Goal: Task Accomplishment & Management: Manage account settings

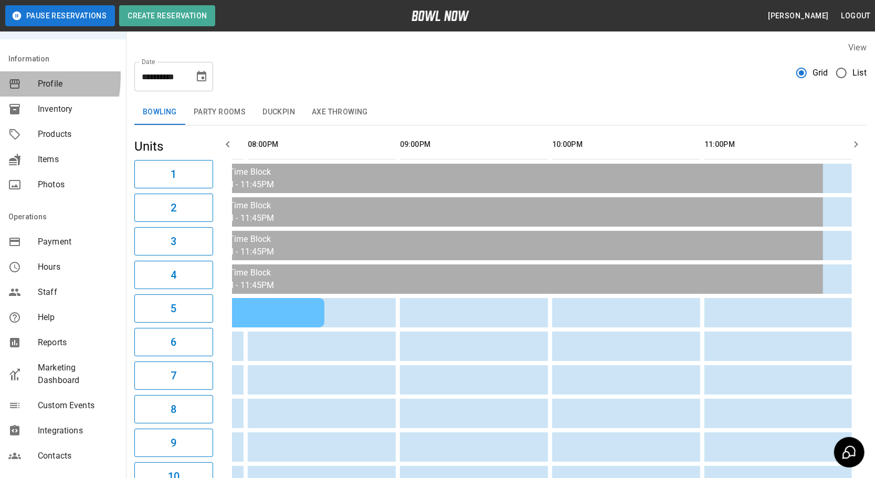
click at [196, 67] on button "Choose date, selected date is Oct 3, 2025" at bounding box center [201, 76] width 21 height 21
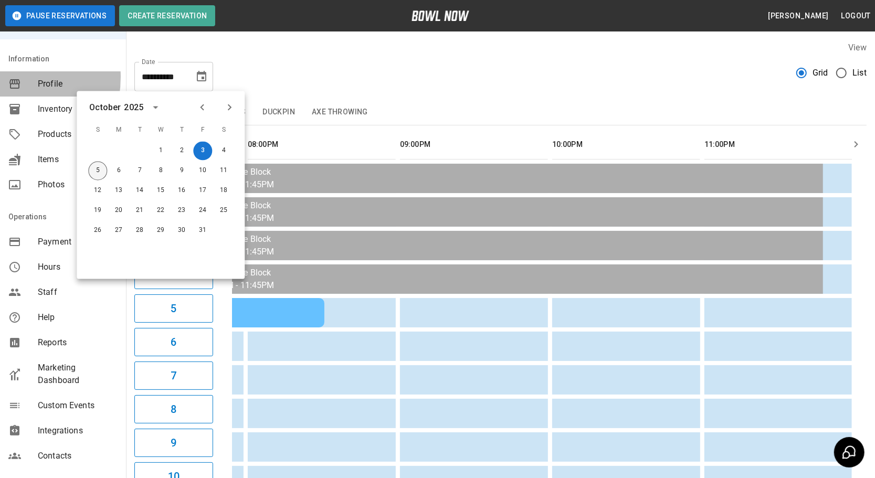
click at [98, 170] on button "5" at bounding box center [97, 171] width 19 height 19
type input "**********"
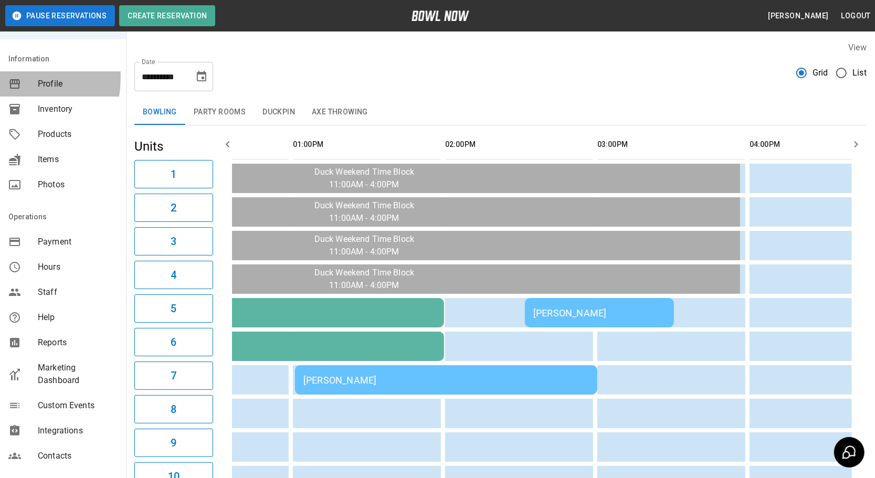
scroll to position [0, 177]
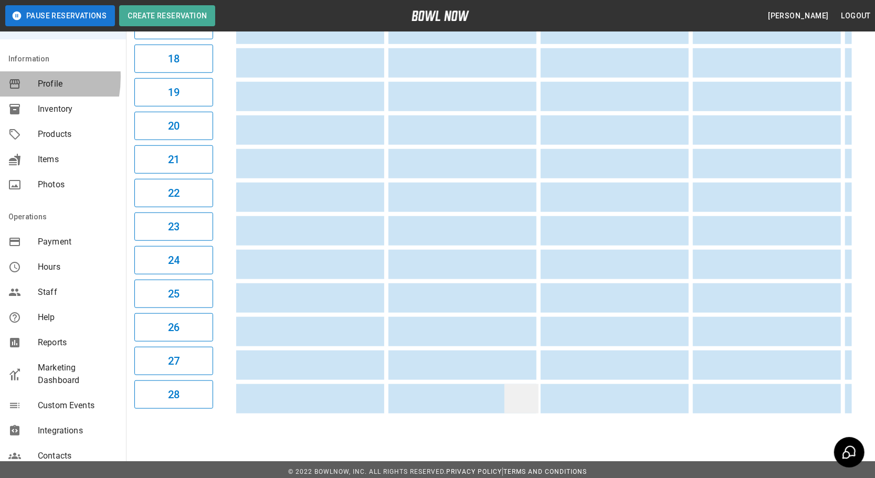
click at [509, 397] on td "sticky table" at bounding box center [521, 398] width 34 height 29
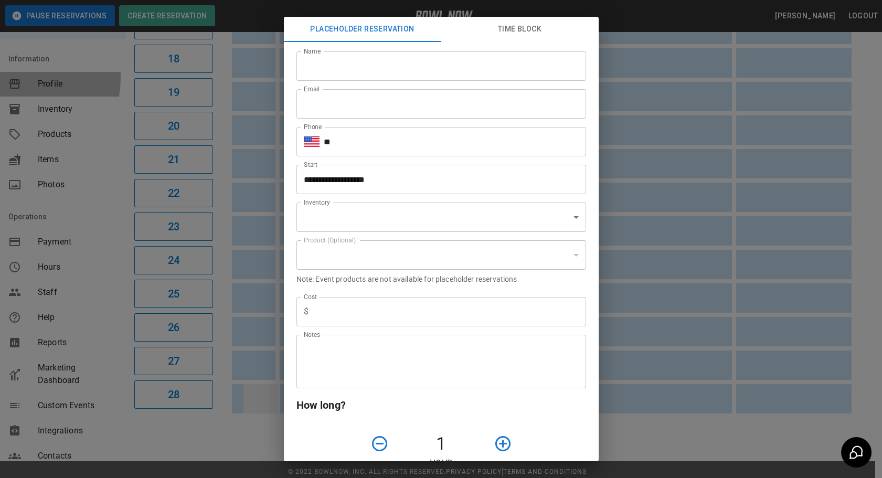
type input "**********"
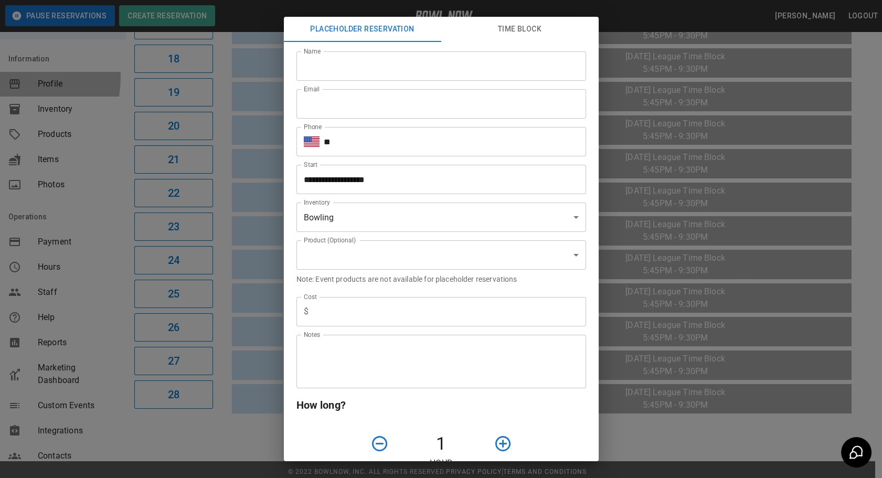
click at [266, 138] on div "**********" at bounding box center [441, 239] width 882 height 478
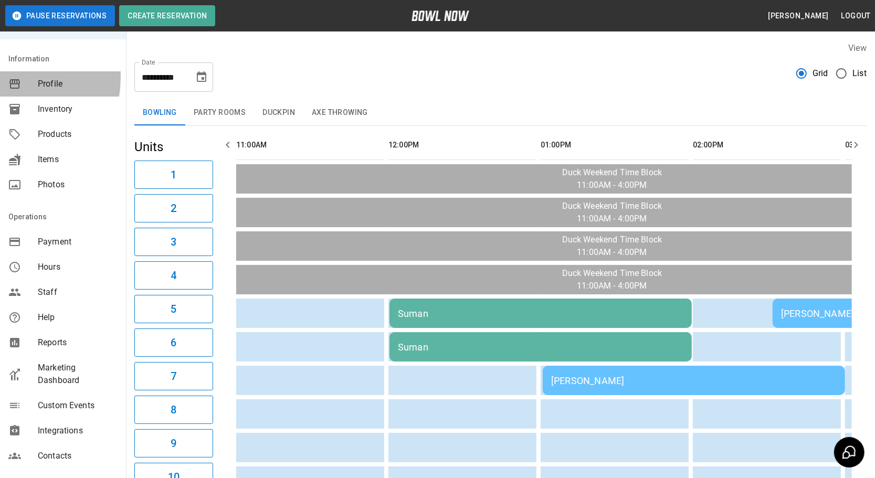
click at [284, 115] on button "Duckpin" at bounding box center [278, 112] width 49 height 25
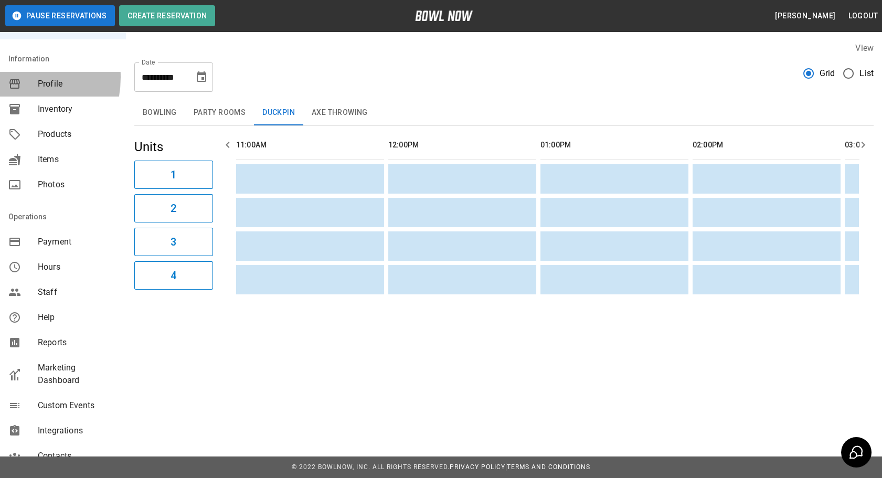
click at [345, 114] on button "Axe Throwing" at bounding box center [339, 112] width 73 height 25
click at [174, 111] on button "Bowling" at bounding box center [159, 112] width 51 height 25
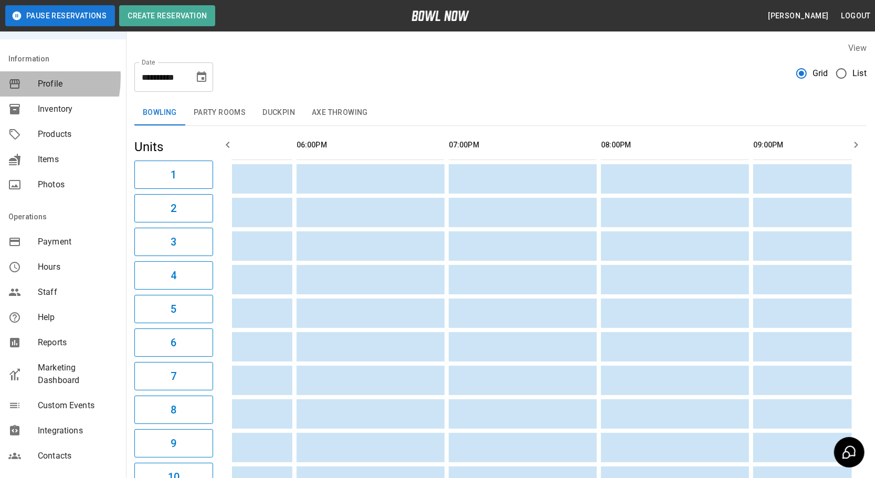
scroll to position [0, 953]
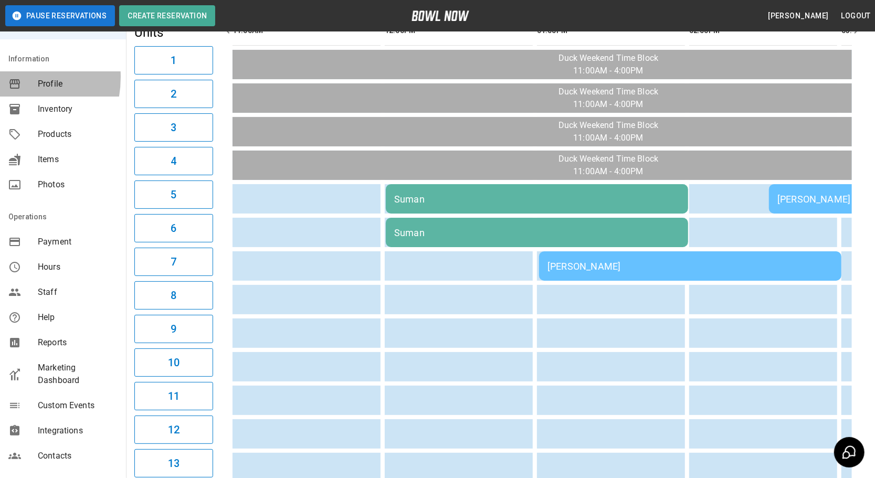
click at [547, 194] on div "Suman" at bounding box center [536, 199] width 285 height 11
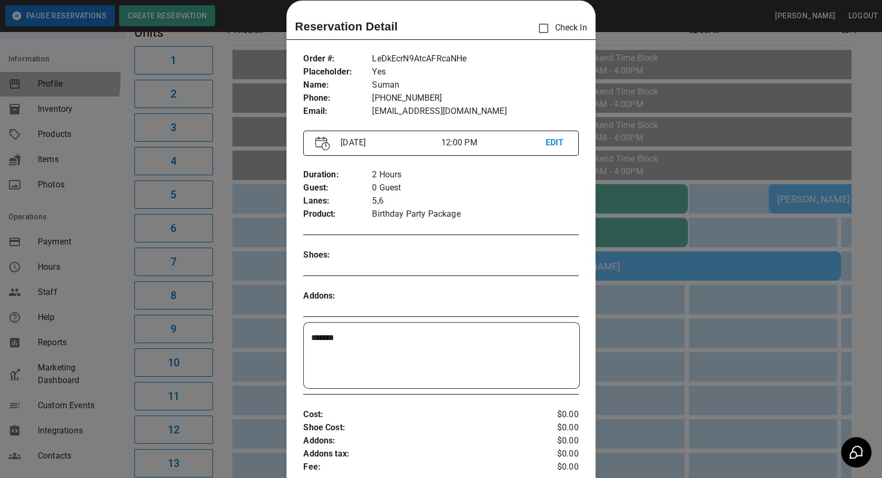
click at [664, 431] on div at bounding box center [441, 239] width 882 height 478
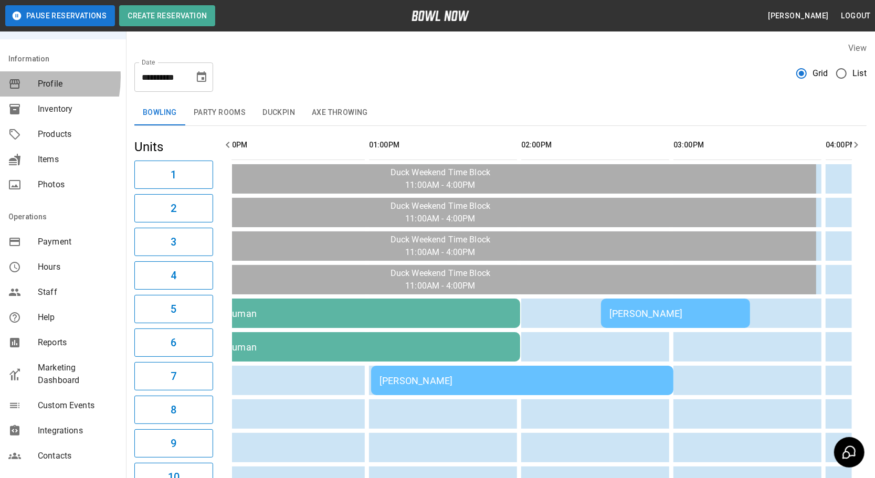
click at [280, 110] on button "Duckpin" at bounding box center [278, 112] width 49 height 25
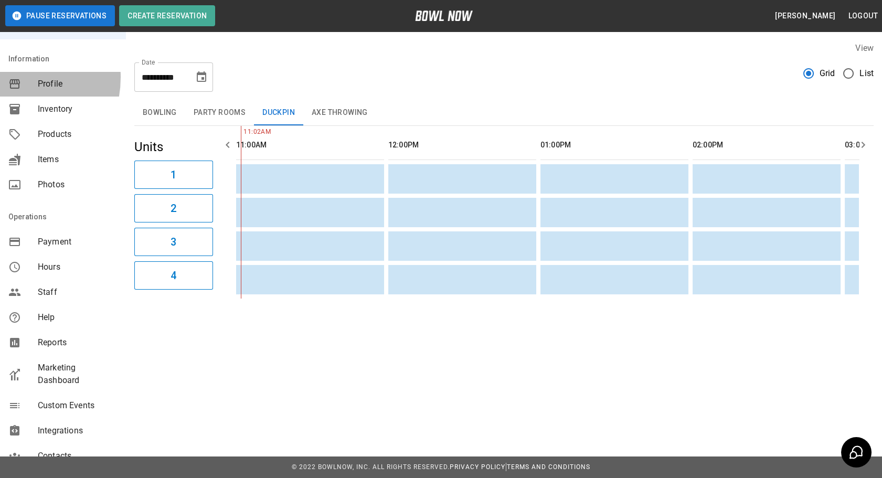
click at [335, 107] on button "Axe Throwing" at bounding box center [339, 112] width 73 height 25
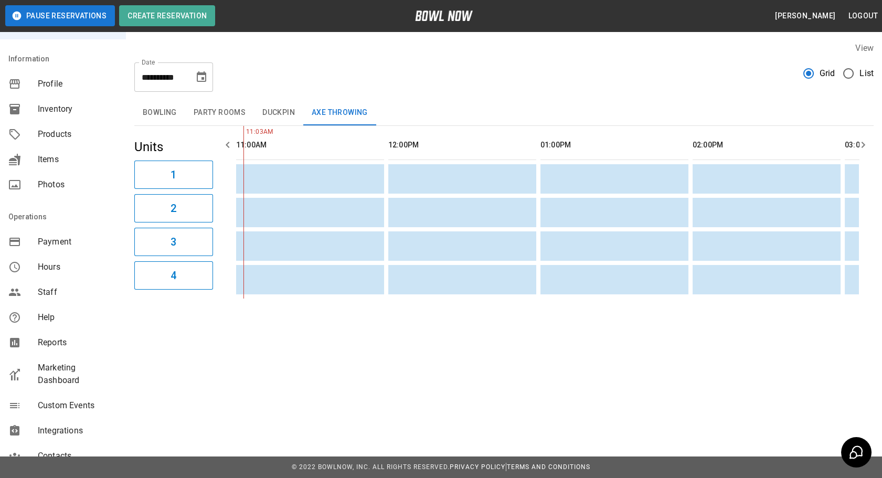
click at [156, 106] on button "Bowling" at bounding box center [159, 112] width 51 height 25
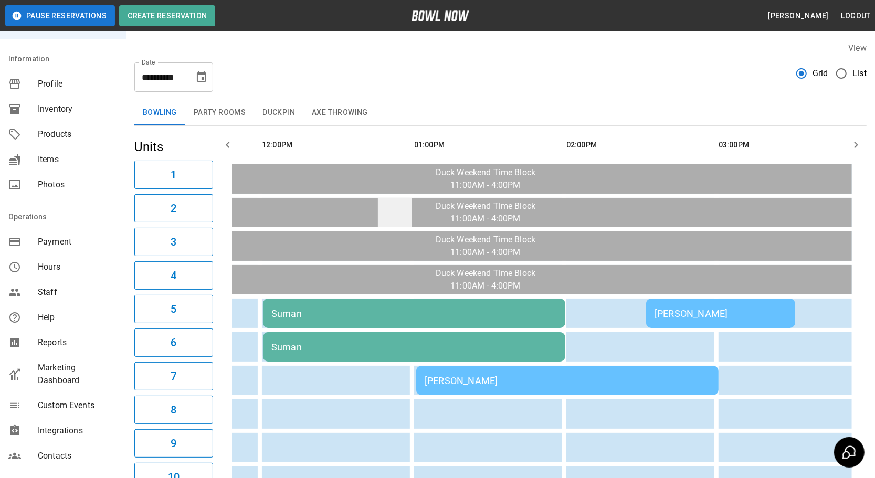
scroll to position [0, 143]
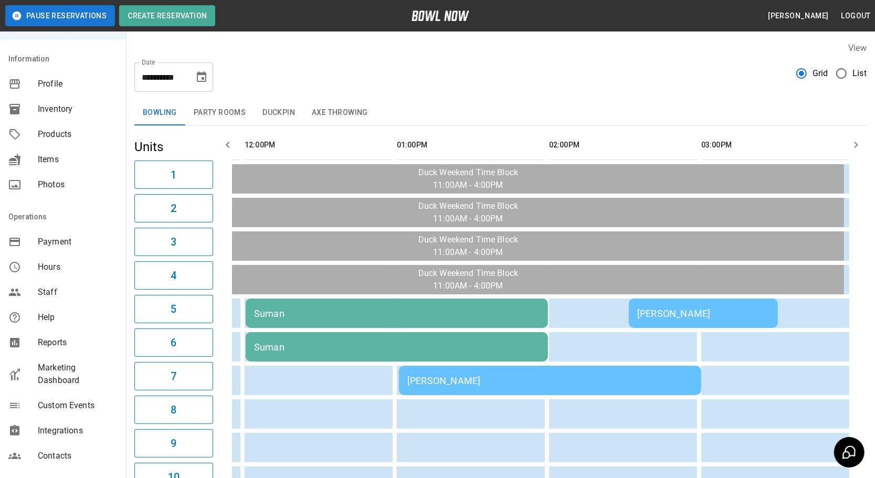
click at [442, 375] on div "[PERSON_NAME]" at bounding box center [549, 380] width 285 height 11
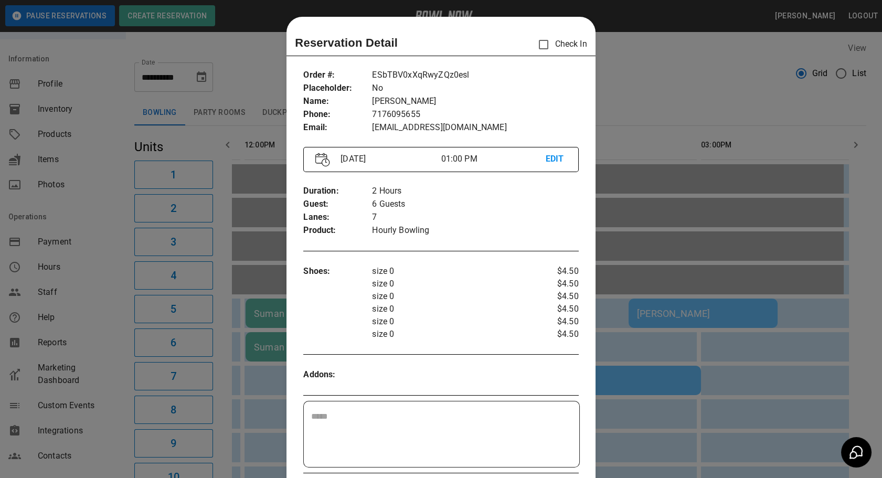
scroll to position [16, 0]
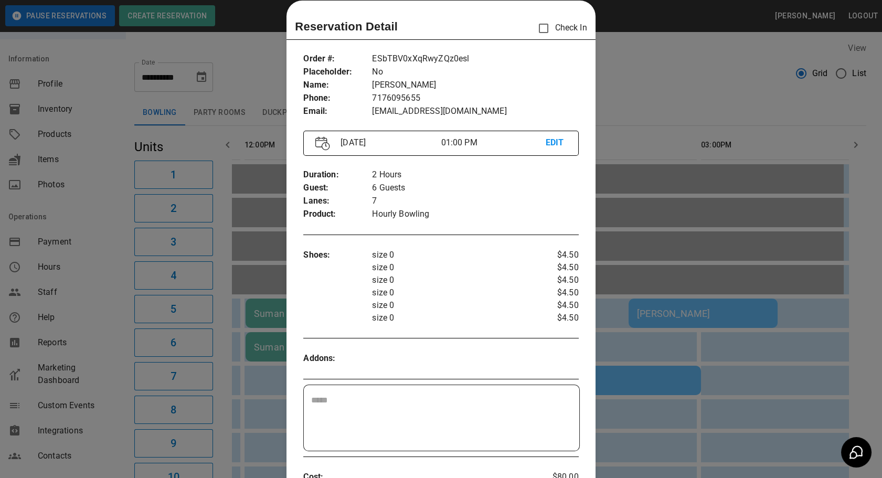
click at [677, 439] on div at bounding box center [441, 239] width 882 height 478
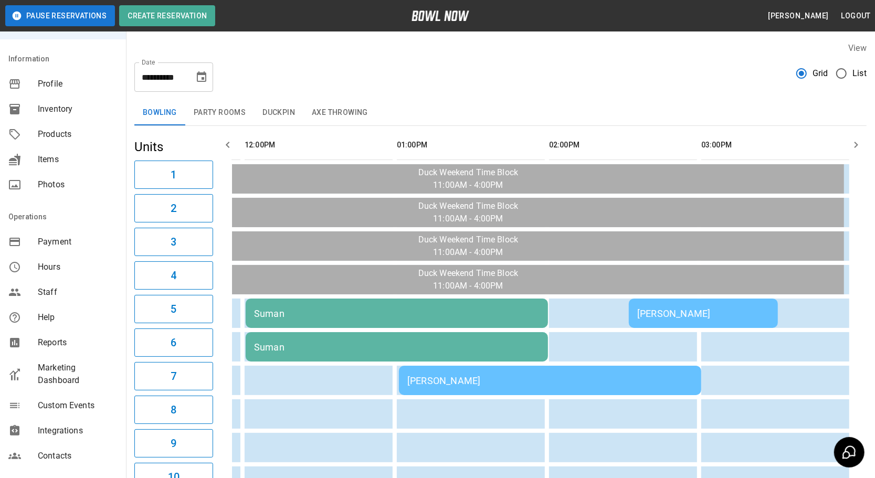
click at [637, 312] on div "[PERSON_NAME]" at bounding box center [703, 313] width 132 height 11
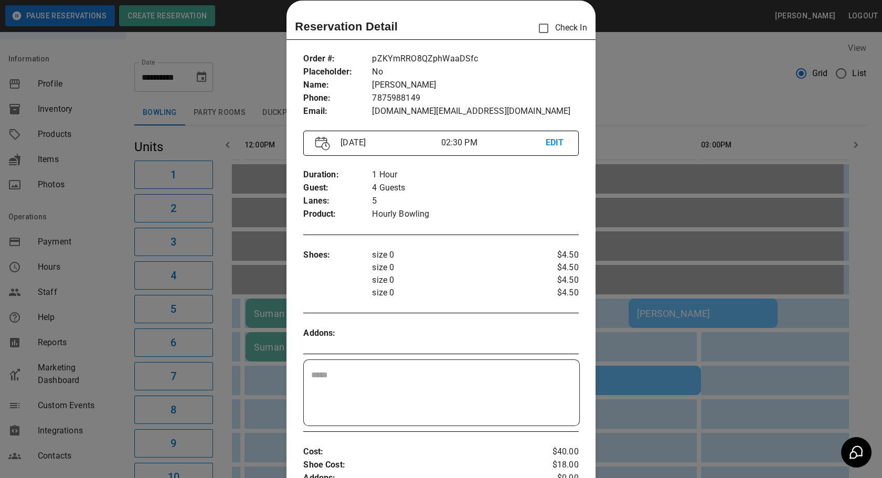
click at [653, 451] on div at bounding box center [441, 239] width 882 height 478
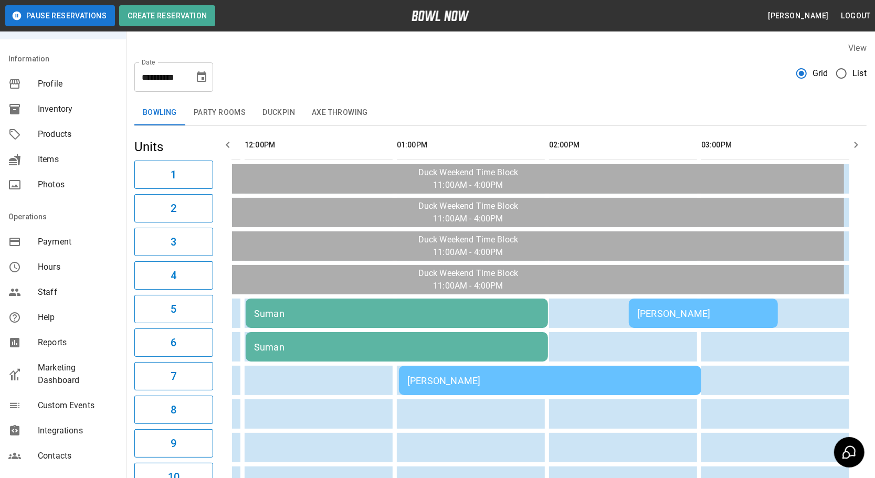
click at [475, 367] on td "[PERSON_NAME]" at bounding box center [550, 380] width 302 height 29
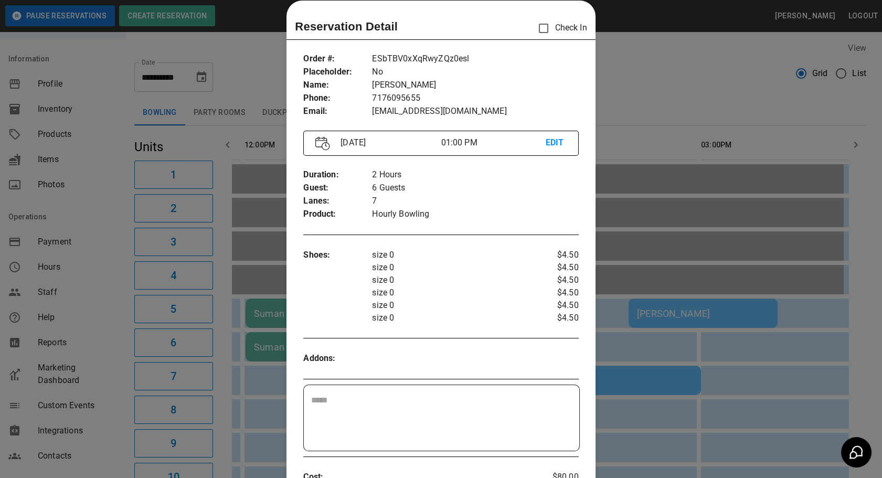
click at [619, 346] on div at bounding box center [441, 239] width 882 height 478
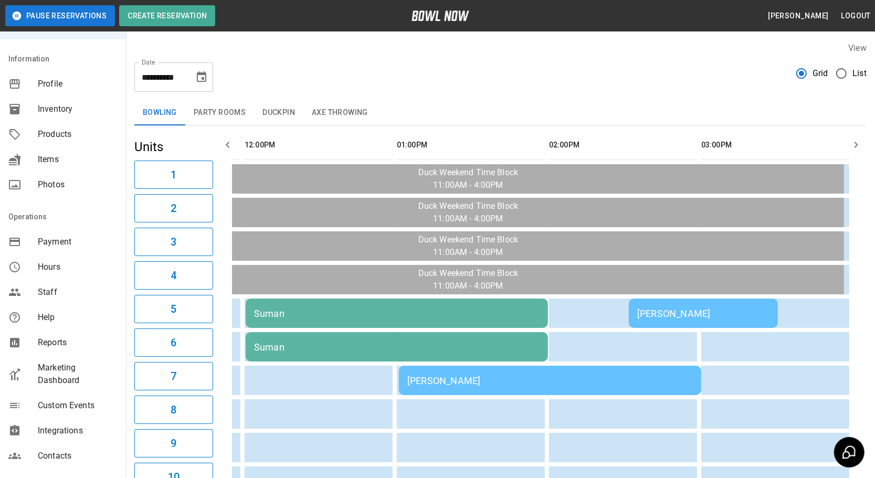
click at [486, 350] on td "Suman" at bounding box center [397, 346] width 302 height 29
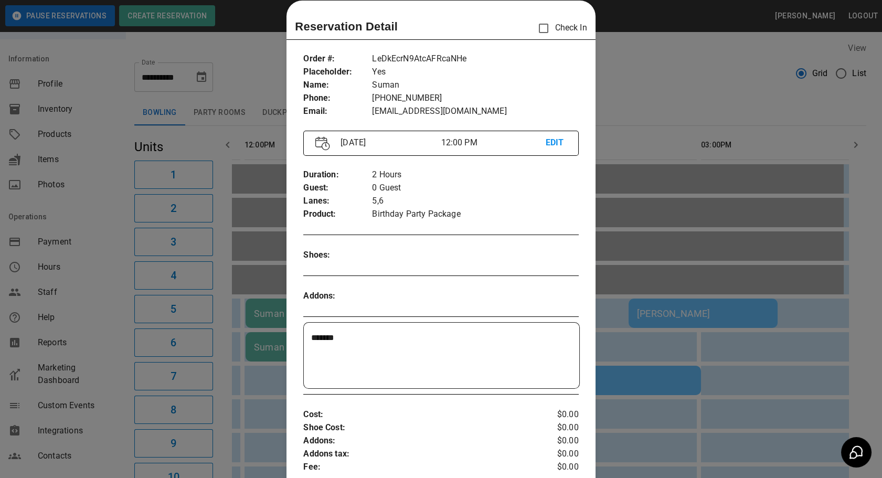
click at [672, 373] on div at bounding box center [441, 239] width 882 height 478
